Goal: Task Accomplishment & Management: Complete application form

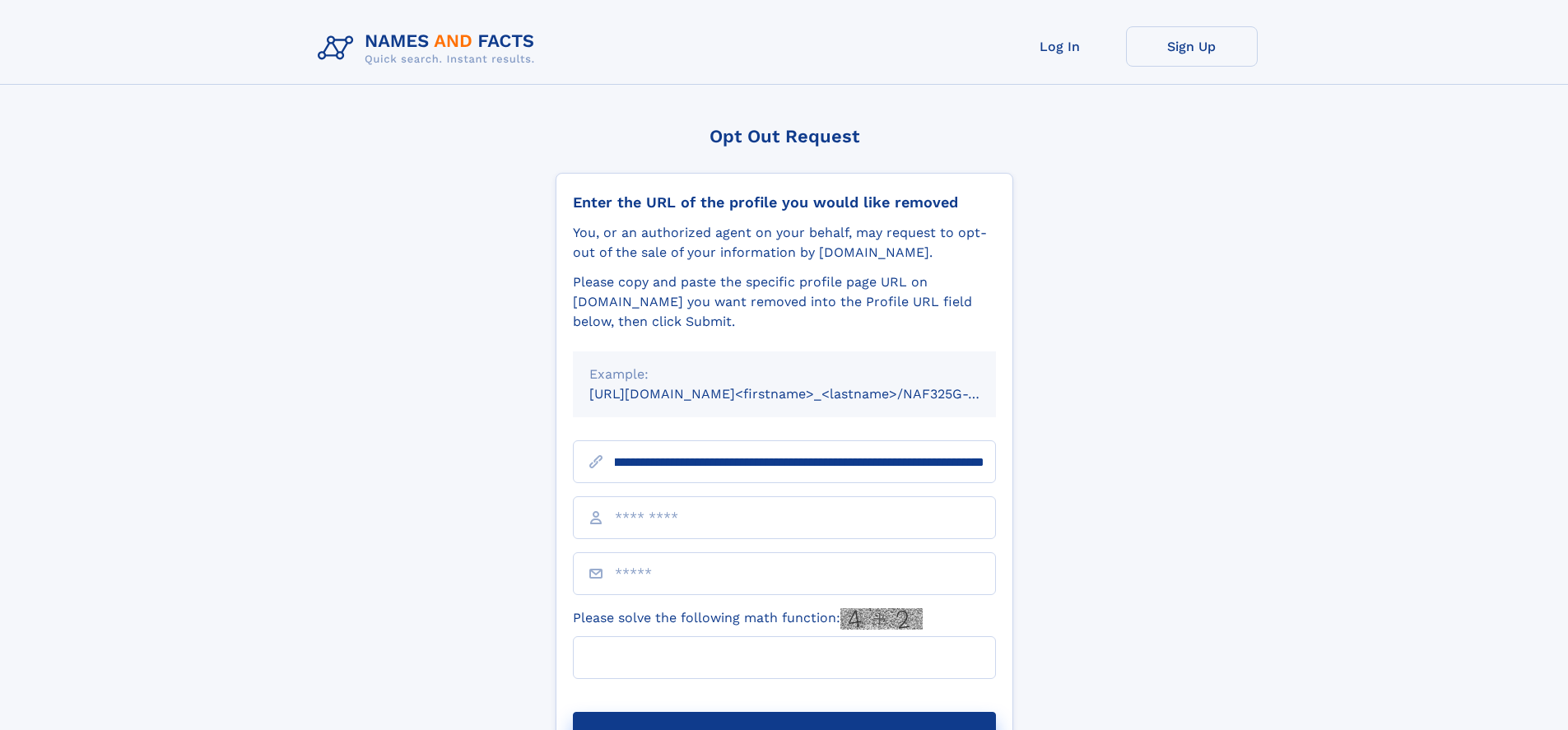
scroll to position [0, 201]
type input "**********"
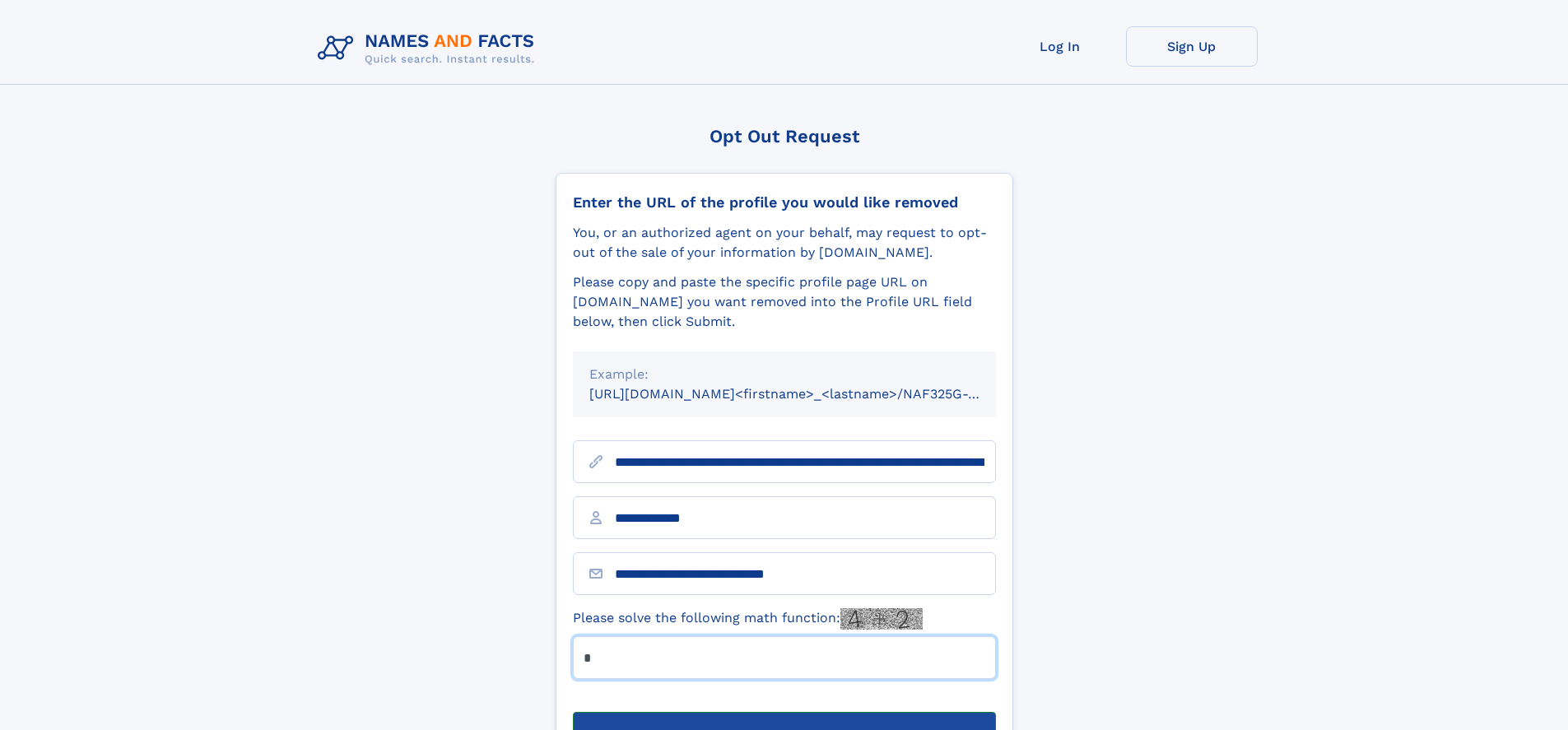
type input "*"
click at [784, 712] on button "Submit Opt Out Request" at bounding box center [785, 739] width 423 height 53
